Goal: Communication & Community: Share content

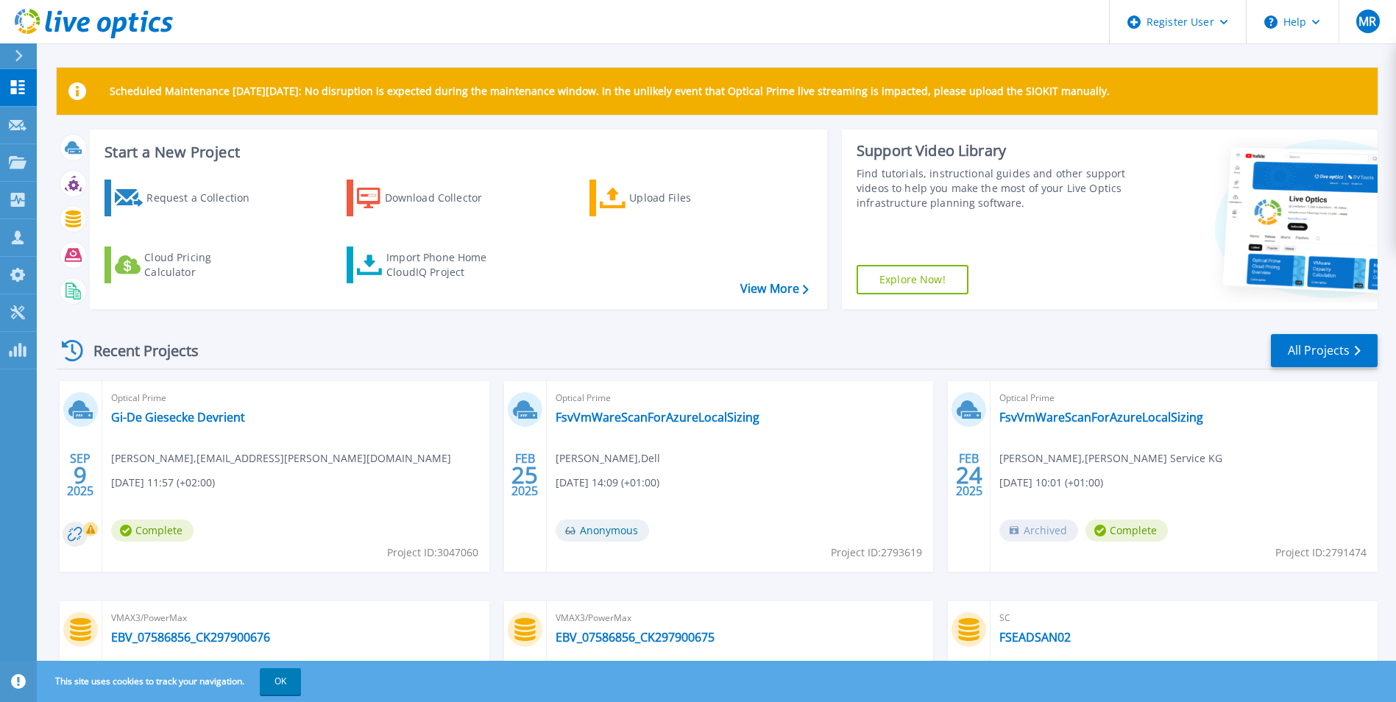
click at [146, 461] on span "[DEMOGRAPHIC_DATA][PERSON_NAME] , [PERSON_NAME][EMAIL_ADDRESS][PERSON_NAME][DOM…" at bounding box center [281, 458] width 340 height 16
click at [159, 413] on link "Gi-De Giesecke Devrient" at bounding box center [178, 417] width 134 height 15
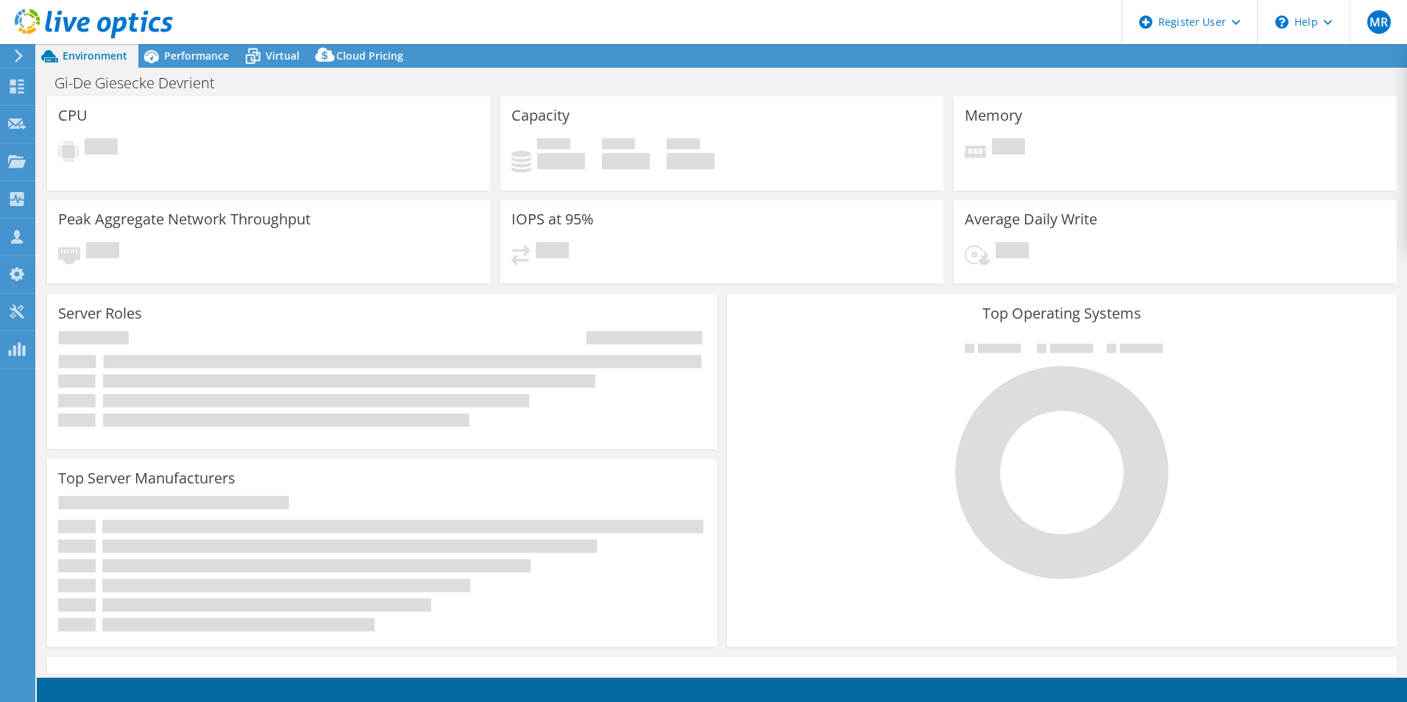
select select "EUFrankfurt"
select select "EUR"
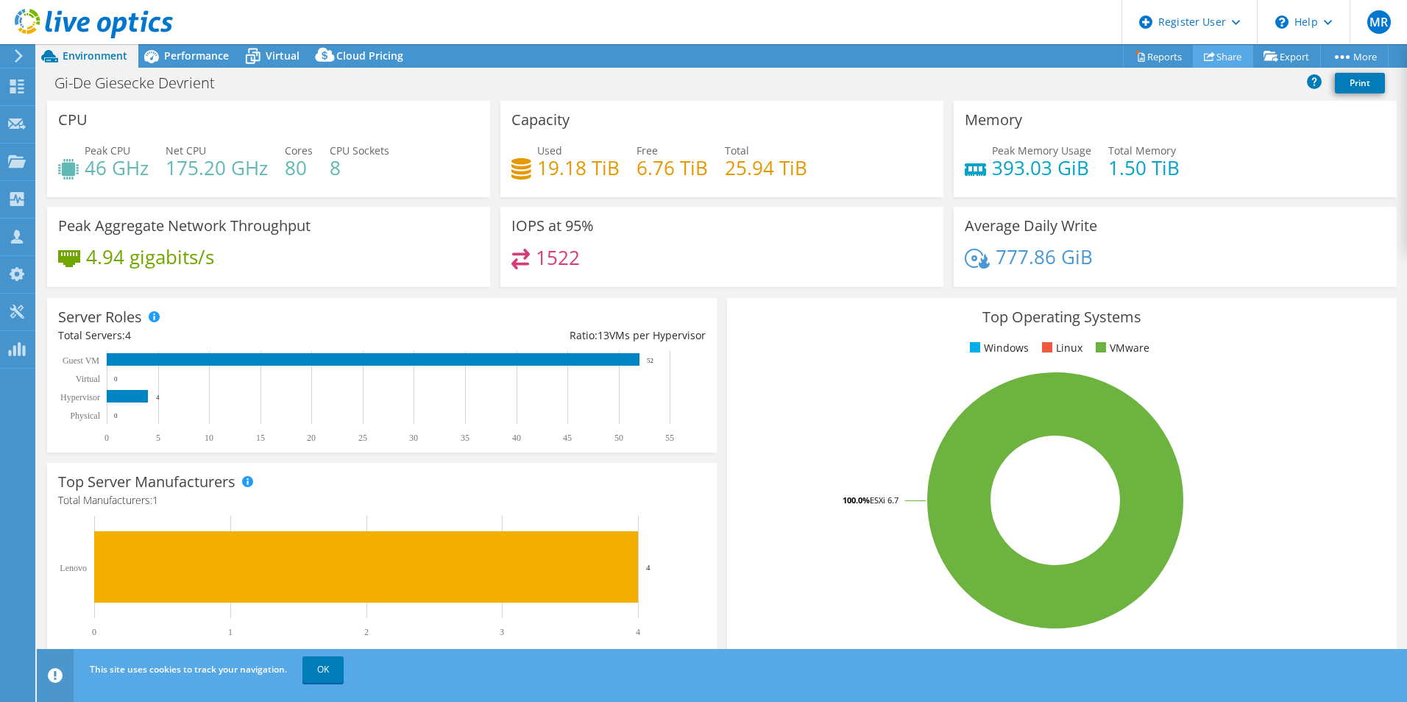
click at [1212, 54] on link "Share" at bounding box center [1223, 56] width 60 height 23
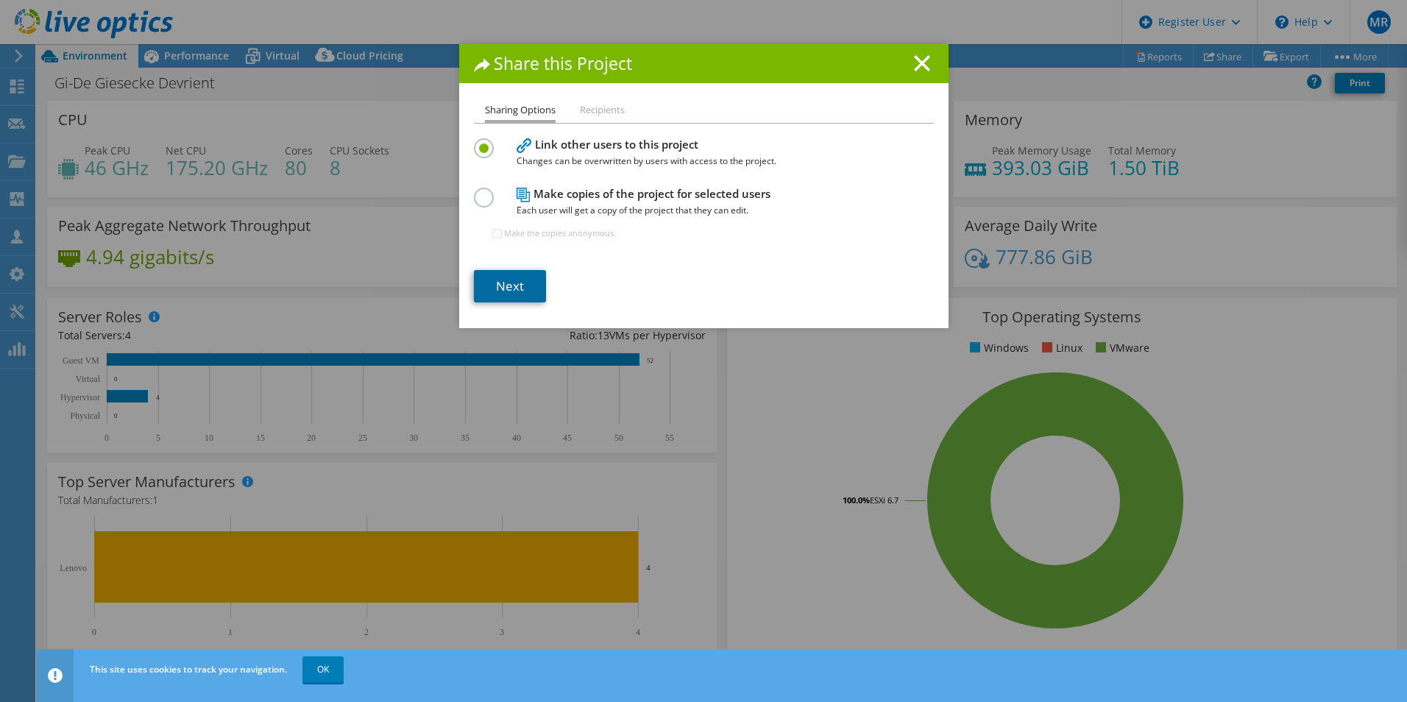
click at [496, 285] on link "Next" at bounding box center [510, 286] width 72 height 32
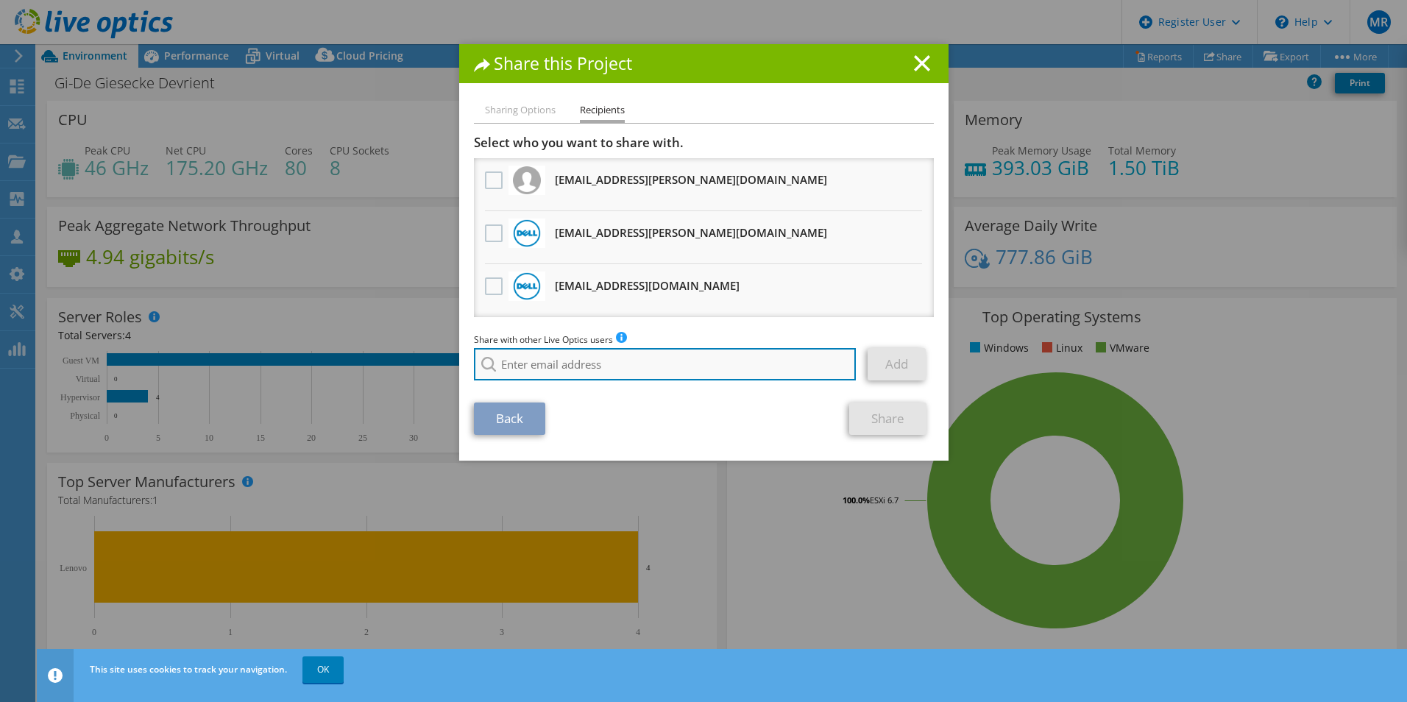
click at [630, 370] on input "search" at bounding box center [665, 364] width 383 height 32
type input "D"
type input "Hrist"
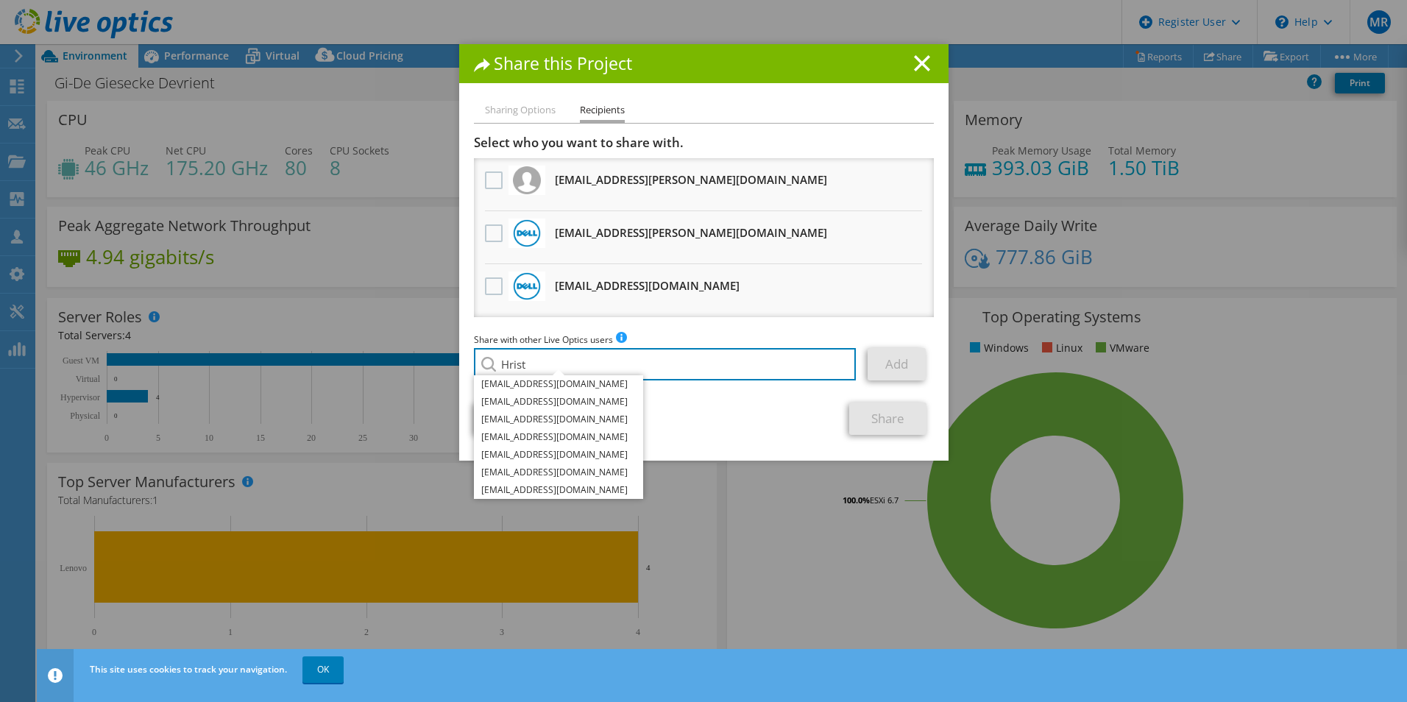
drag, startPoint x: 533, startPoint y: 358, endPoint x: 463, endPoint y: 365, distance: 70.3
click at [463, 365] on div "Sharing Options Recipients Link other users to this project Changes can be over…" at bounding box center [703, 281] width 489 height 359
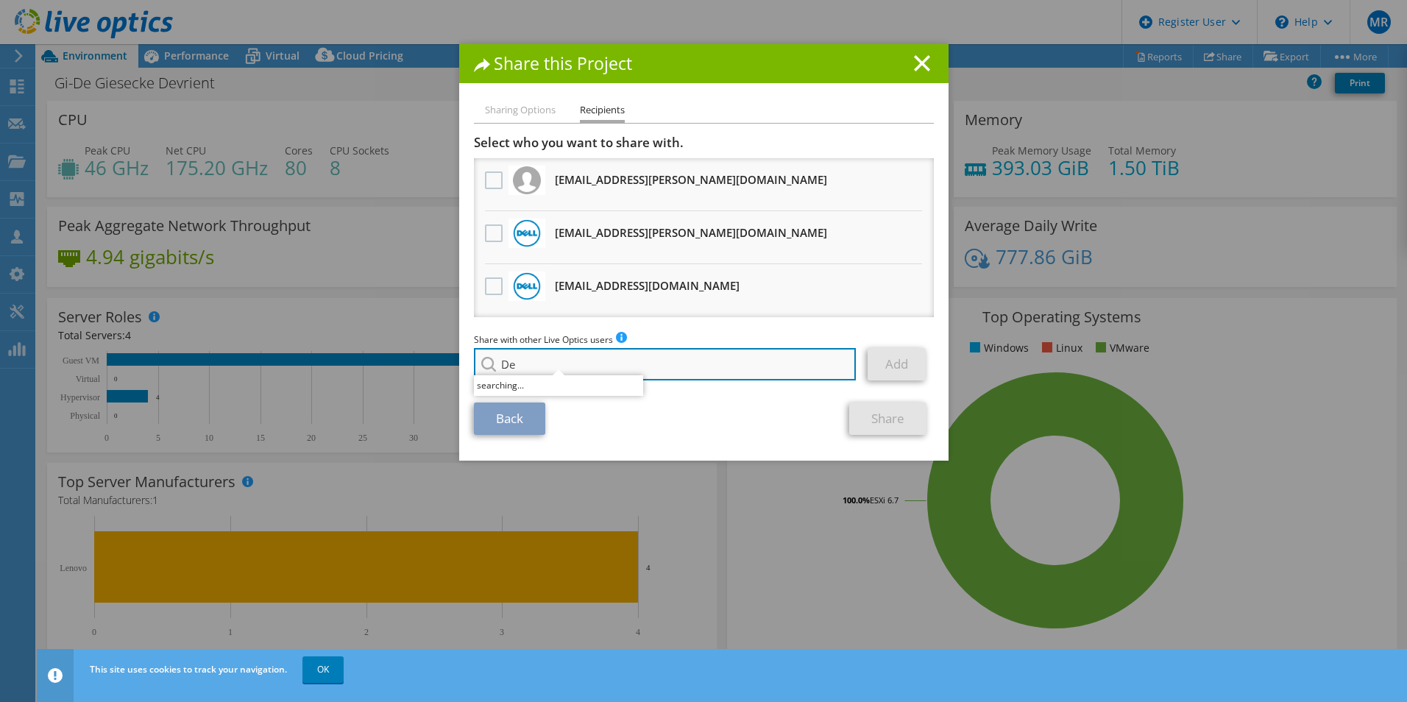
type input "D"
click at [574, 360] on input "search" at bounding box center [665, 364] width 383 height 32
paste input "Desislava.Hristova@dell.com"
type input "Desislava.Hristova@dell.com"
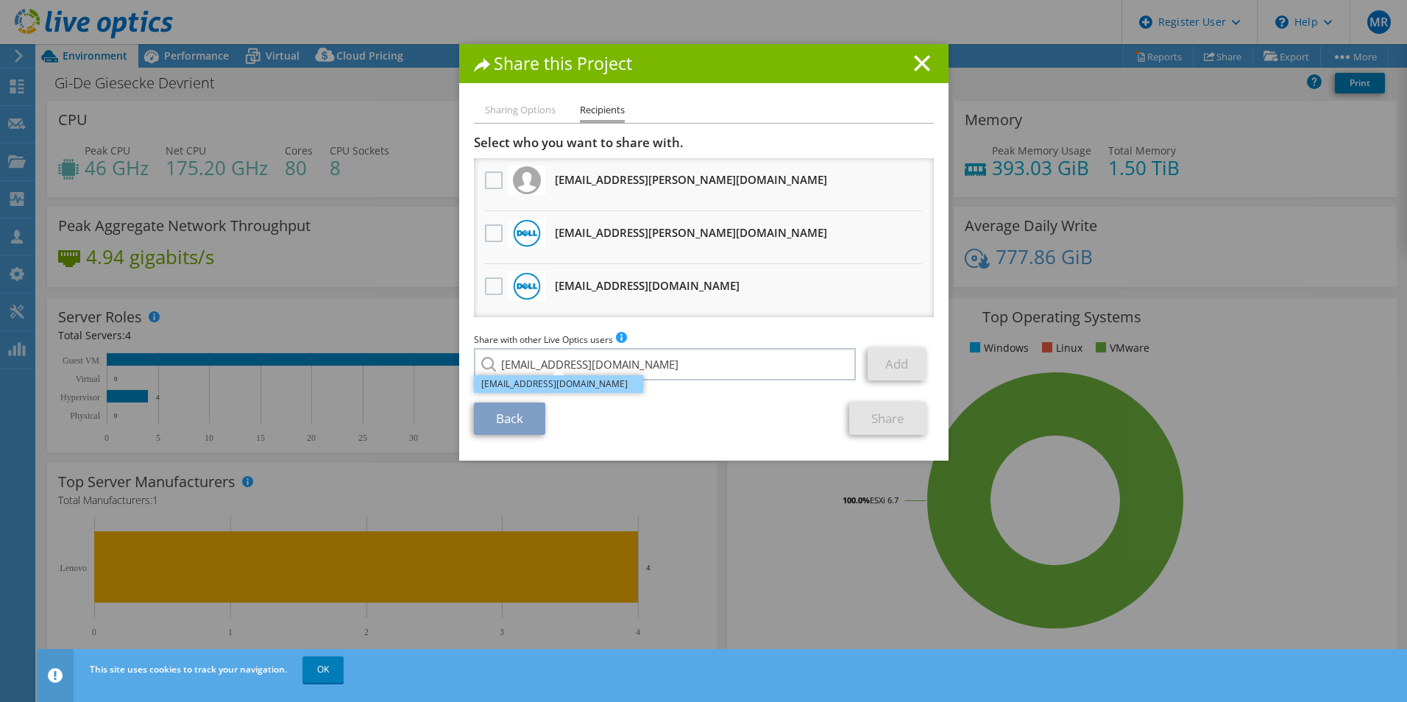
click at [508, 385] on li "Desislava.Hristova@dell.com" at bounding box center [558, 384] width 169 height 18
click at [881, 370] on link "Add" at bounding box center [896, 364] width 58 height 32
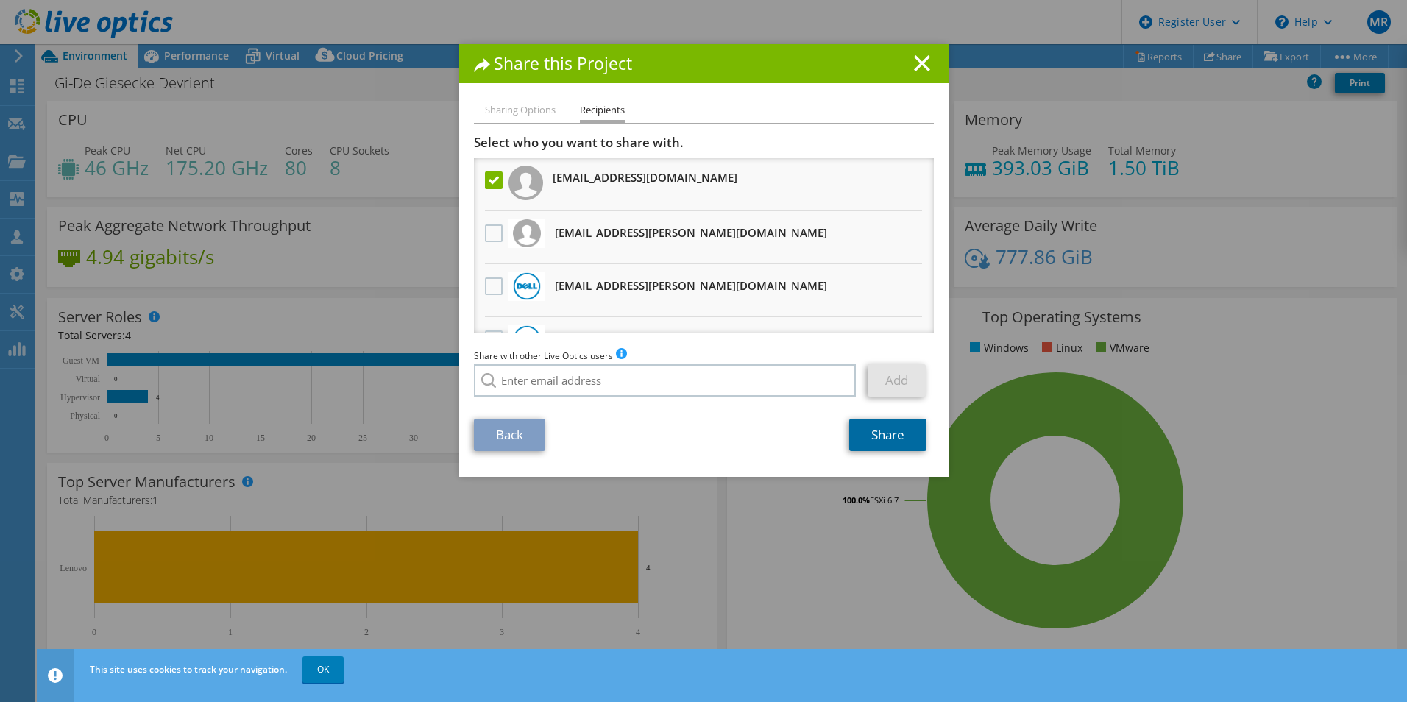
click at [889, 436] on link "Share" at bounding box center [887, 435] width 77 height 32
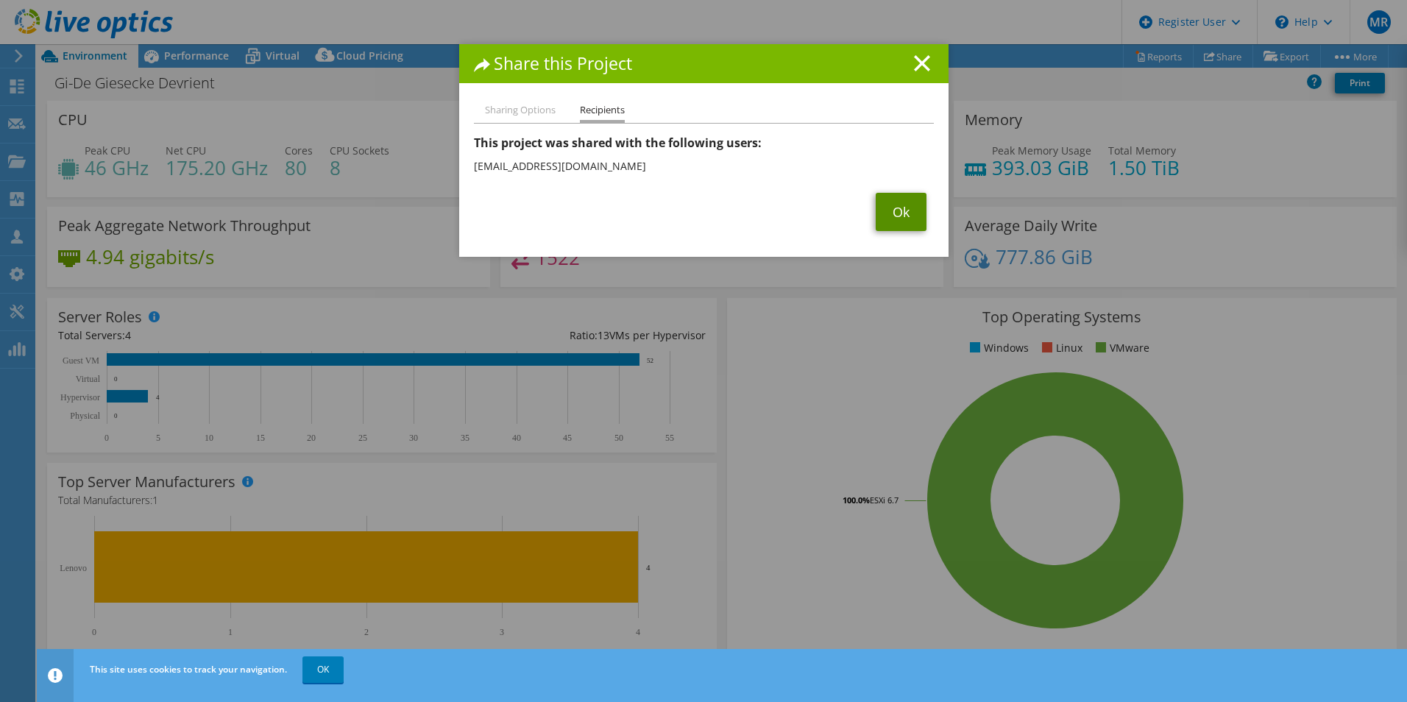
click at [897, 207] on link "Ok" at bounding box center [900, 212] width 51 height 38
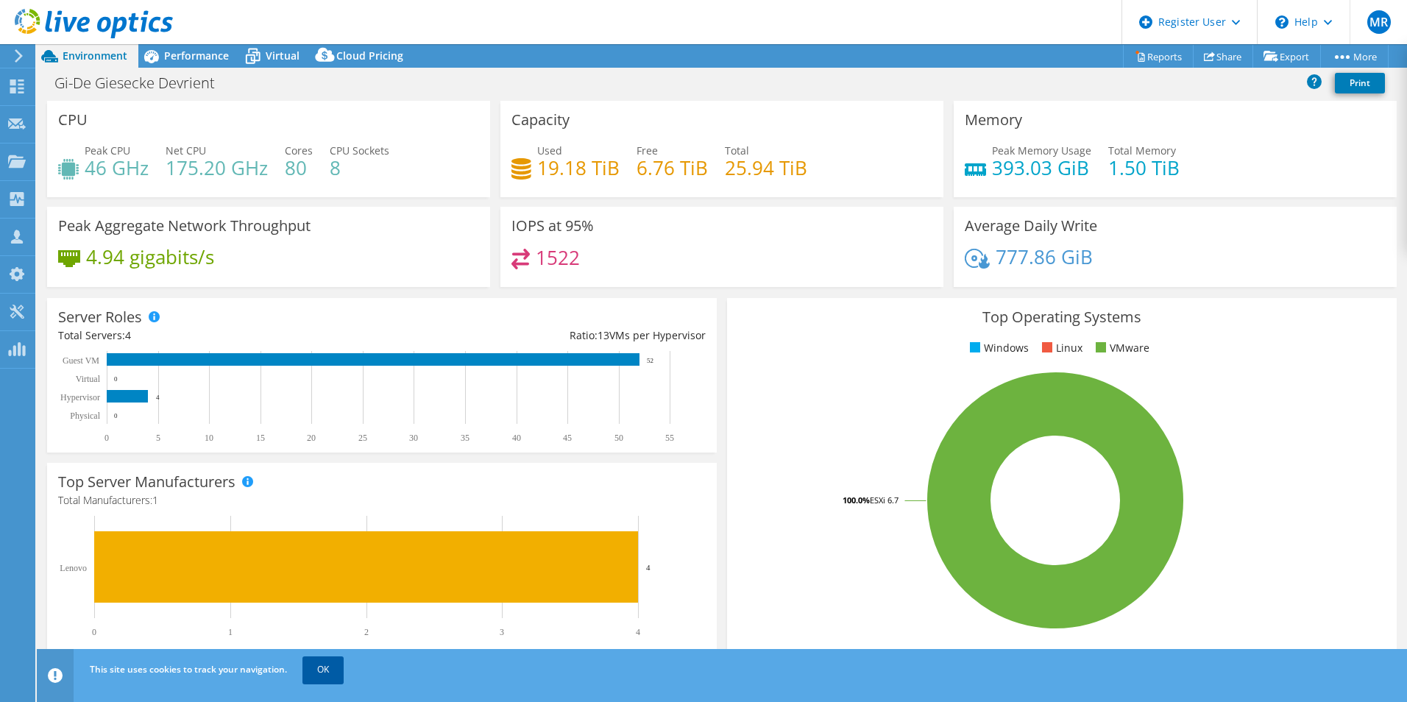
click at [330, 679] on link "OK" at bounding box center [322, 669] width 41 height 26
